Goal: Use online tool/utility: Utilize a website feature to perform a specific function

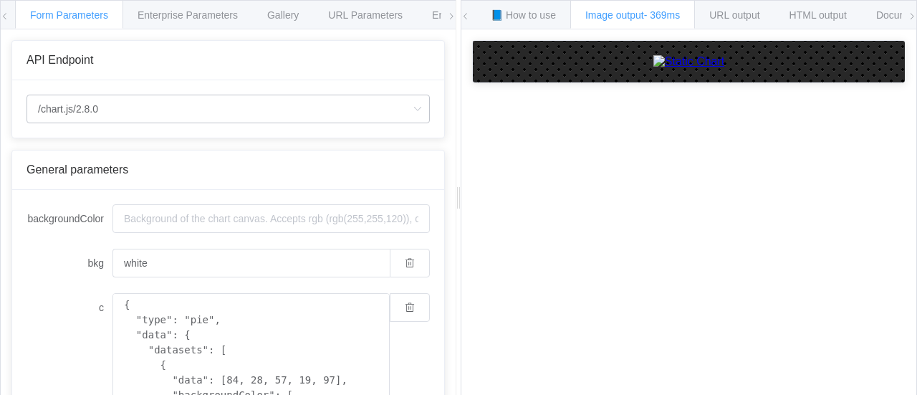
click at [409, 110] on icon at bounding box center [418, 109] width 18 height 29
click at [331, 140] on li "/chart" at bounding box center [228, 148] width 403 height 24
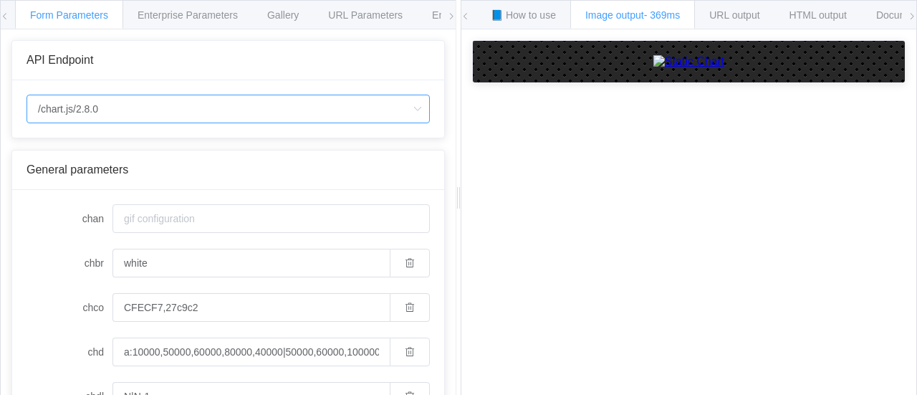
type input "/chart"
type input "20"
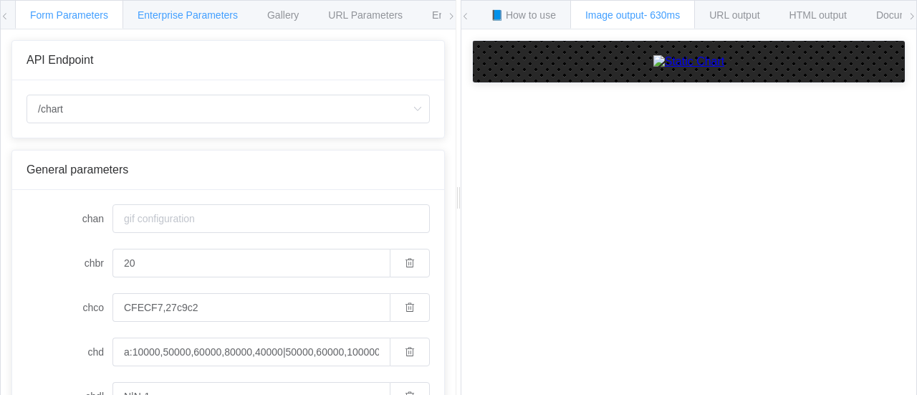
click at [203, 17] on span "Enterprise Parameters" at bounding box center [188, 14] width 100 height 11
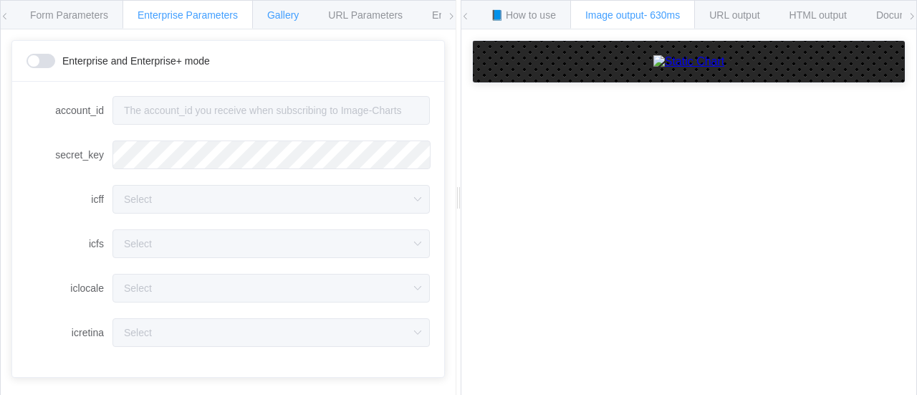
click at [268, 24] on div "Gallery" at bounding box center [283, 14] width 62 height 29
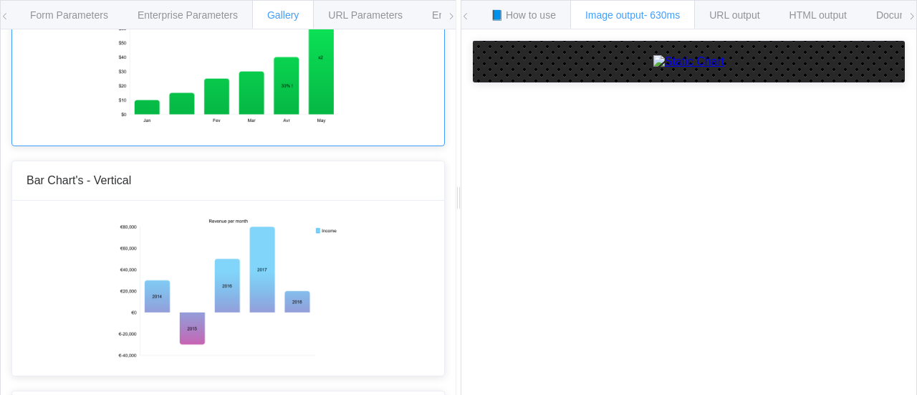
scroll to position [278, 0]
